Goal: Check status: Check status

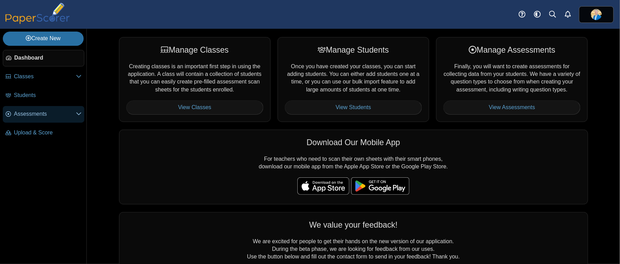
click at [27, 111] on span "Assessments" at bounding box center [45, 114] width 62 height 8
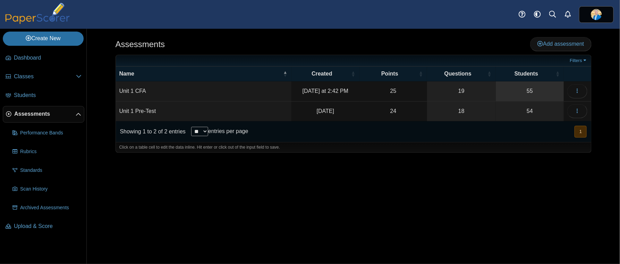
click at [531, 91] on link "55" at bounding box center [530, 90] width 68 height 19
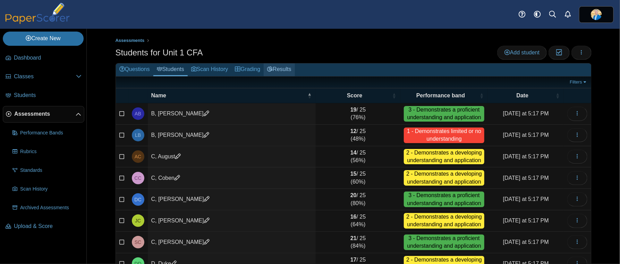
click at [282, 71] on link "Results" at bounding box center [279, 69] width 31 height 13
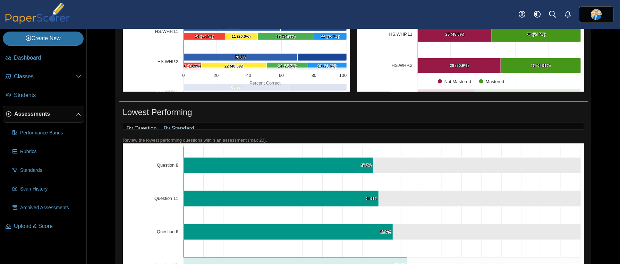
scroll to position [34, 0]
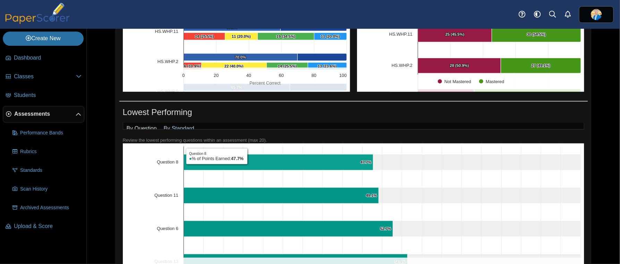
click at [138, 126] on link "By Question" at bounding box center [141, 129] width 37 height 12
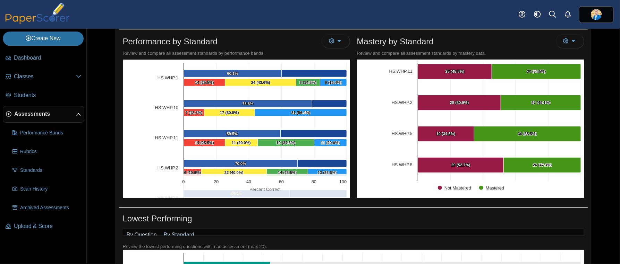
scroll to position [344, 0]
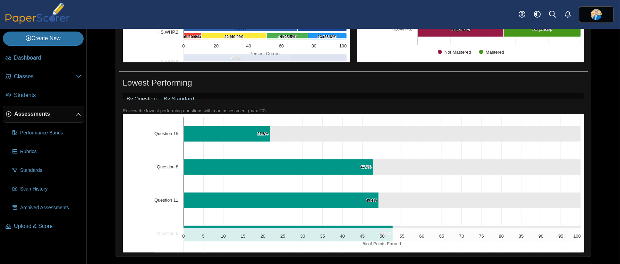
click at [170, 135] on text "Question 15" at bounding box center [166, 133] width 24 height 5
click at [171, 134] on text "Question 15" at bounding box center [166, 133] width 24 height 5
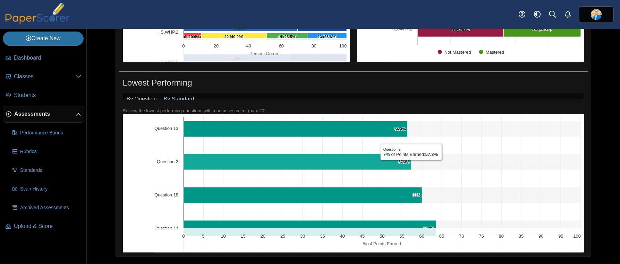
scroll to position [139, 0]
